Goal: Check status: Check status

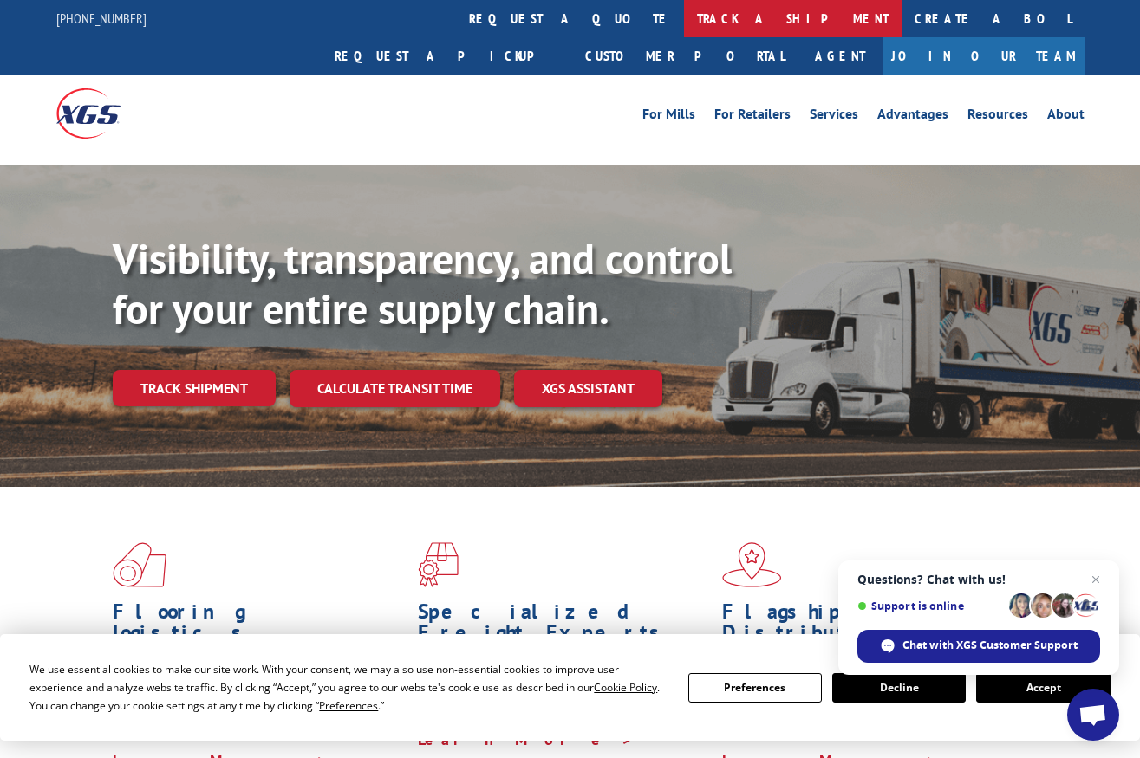
click at [684, 20] on link "track a shipment" at bounding box center [793, 18] width 218 height 37
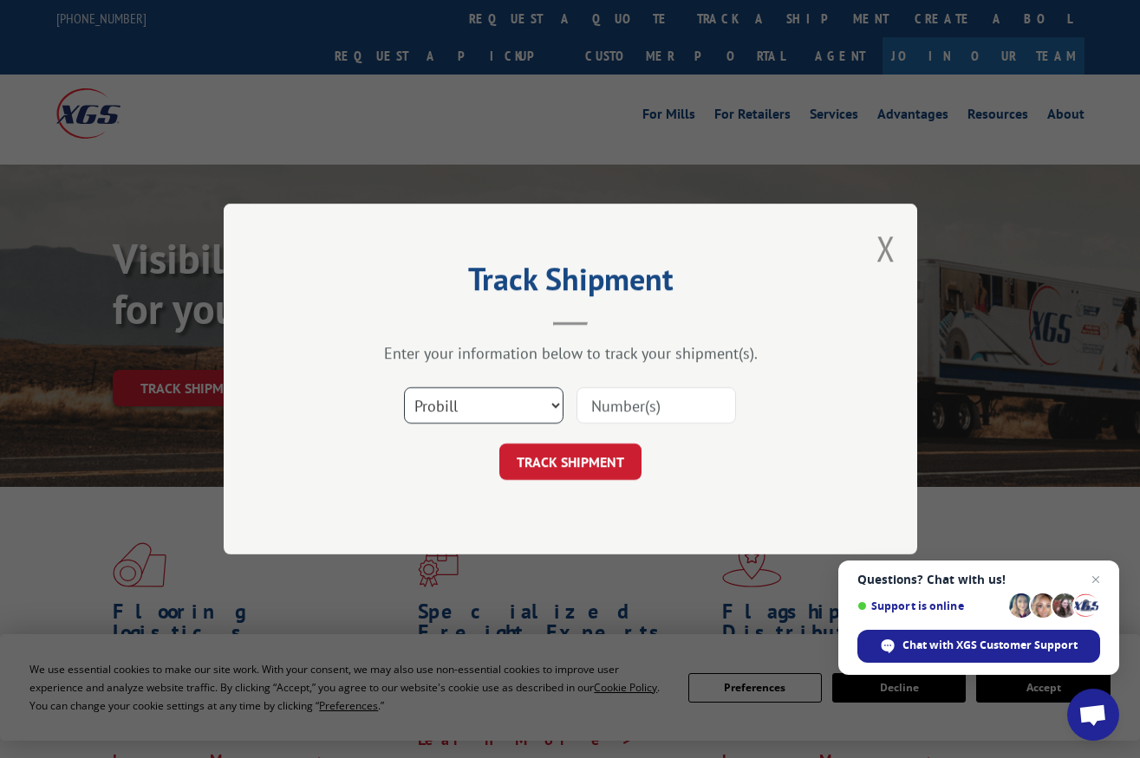
click at [553, 402] on select "Select category... Probill BOL PO" at bounding box center [483, 405] width 159 height 36
select select "po"
click at [404, 387] on select "Select category... Probill BOL PO" at bounding box center [483, 405] width 159 height 36
click at [636, 406] on input at bounding box center [655, 405] width 159 height 36
type input "70158"
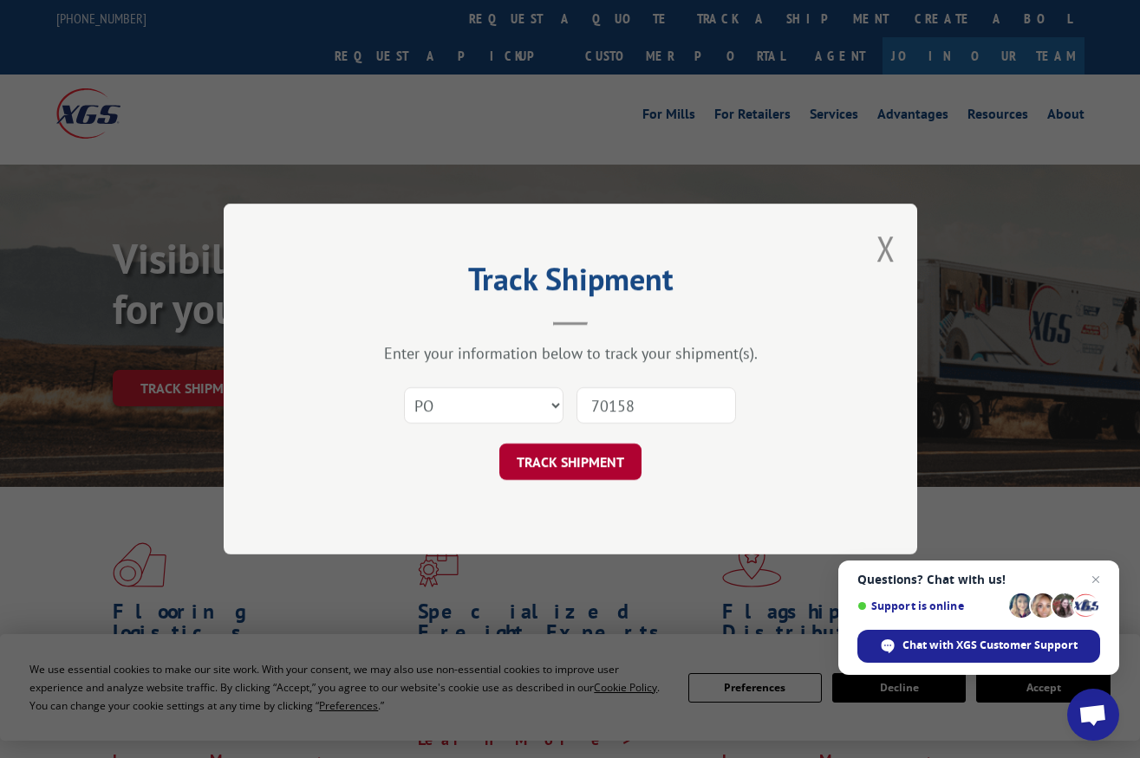
click at [550, 466] on button "TRACK SHIPMENT" at bounding box center [570, 462] width 142 height 36
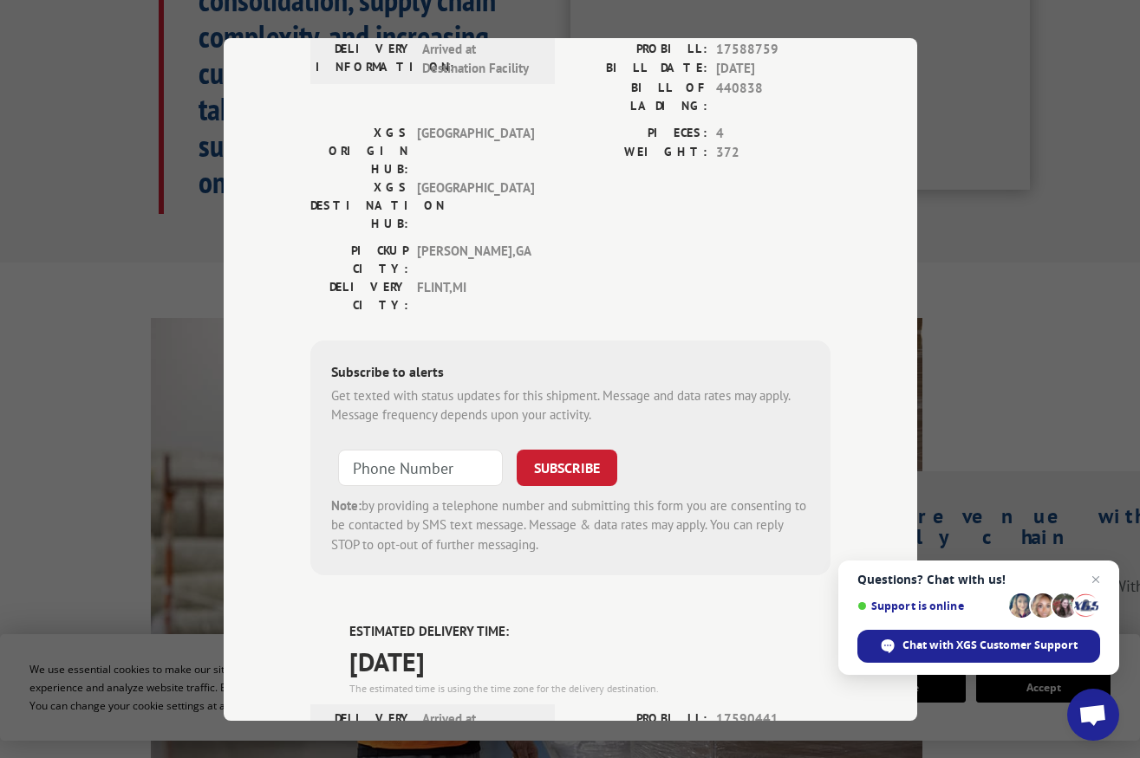
scroll to position [1785, 0]
